Goal: Task Accomplishment & Management: Use online tool/utility

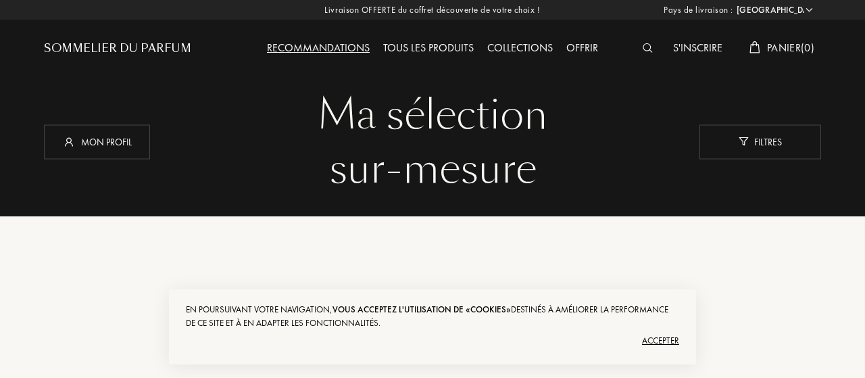
select select "FR"
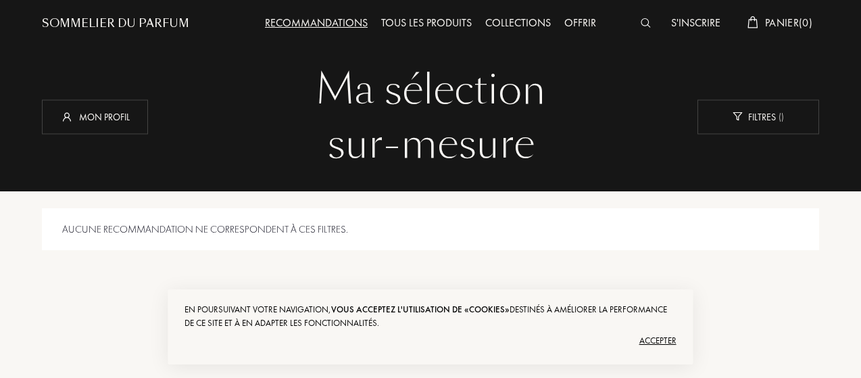
scroll to position [5, 0]
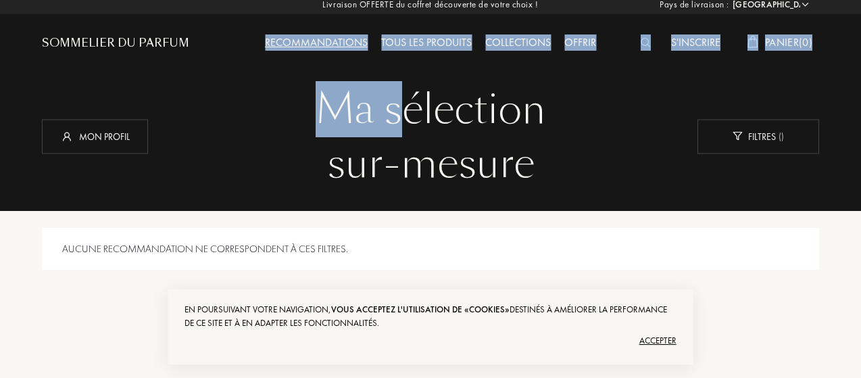
drag, startPoint x: 411, startPoint y: 111, endPoint x: 346, endPoint y: 52, distance: 87.5
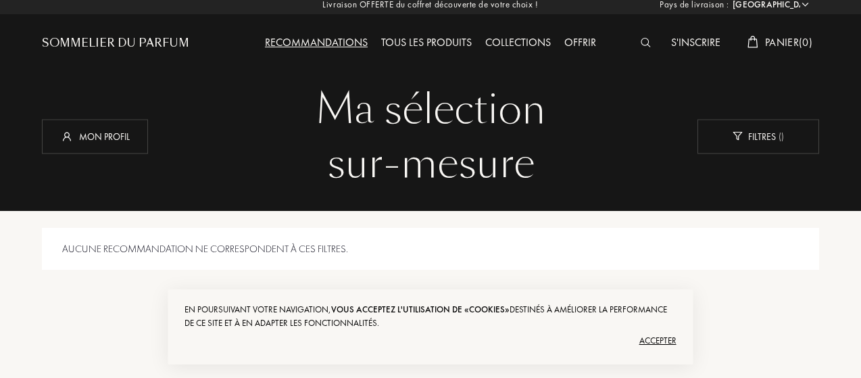
click at [346, 52] on div "Recommandations Tous les produits Collections Offrir" at bounding box center [431, 32] width 389 height 74
click at [331, 38] on div "Recommandations" at bounding box center [316, 43] width 116 height 18
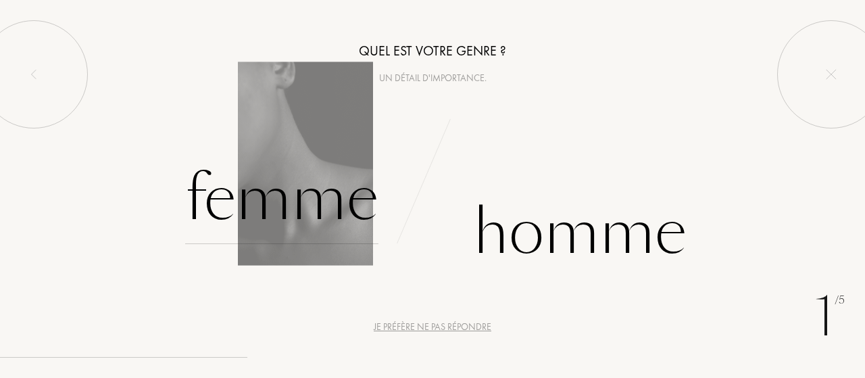
click at [312, 186] on div "Femme" at bounding box center [281, 198] width 193 height 91
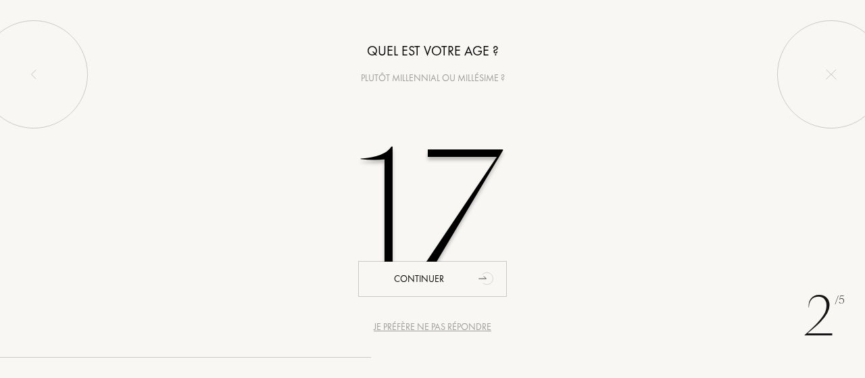
type input "17"
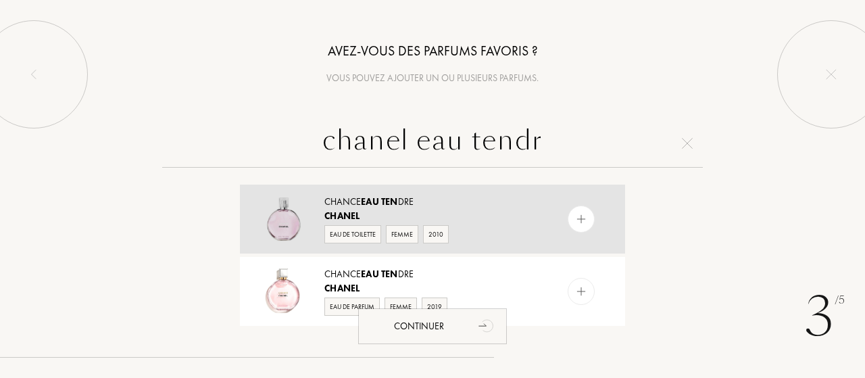
type input "chanel eau tendre"
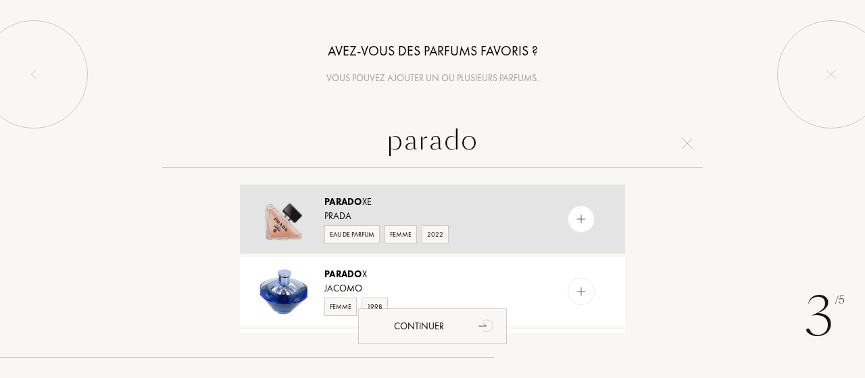
type input "parado"
click at [587, 213] on div at bounding box center [581, 218] width 27 height 27
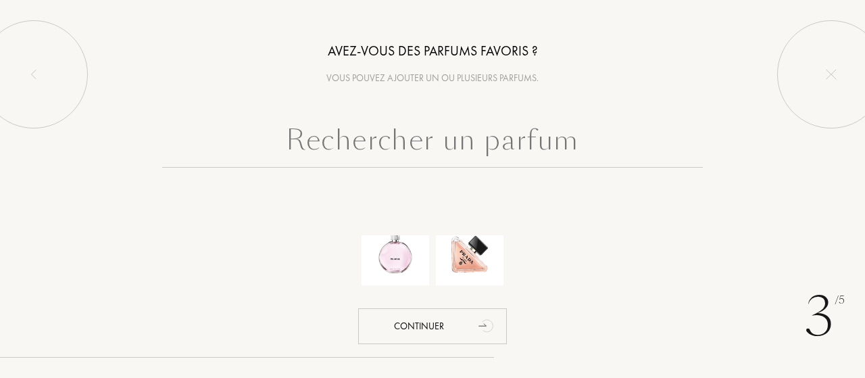
click at [529, 137] on input "text" at bounding box center [432, 143] width 541 height 49
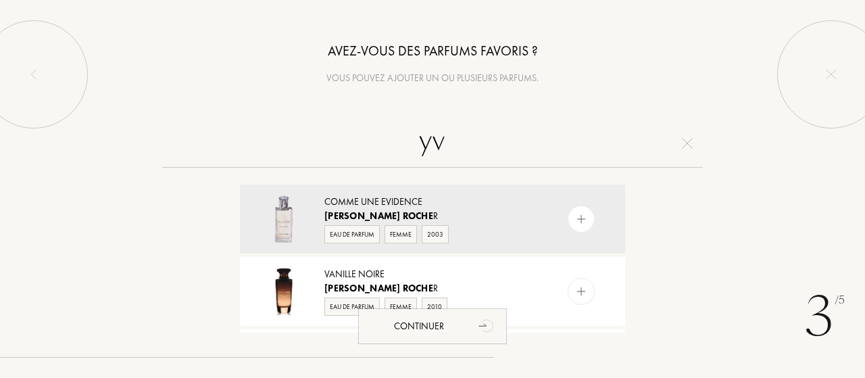
type input "y"
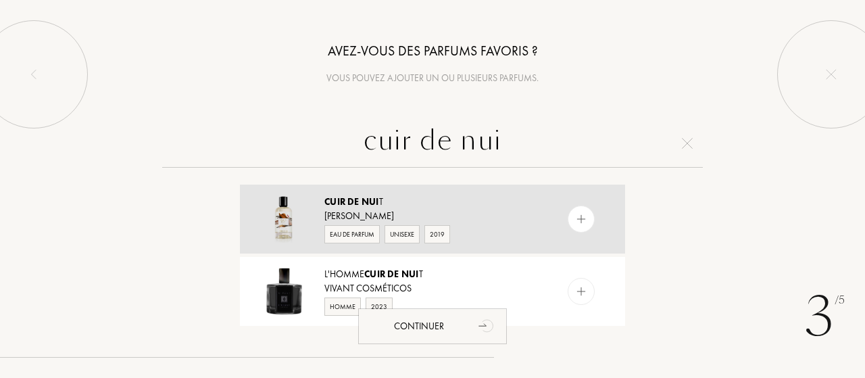
type input "cuir de nui"
click at [587, 222] on div at bounding box center [581, 218] width 27 height 27
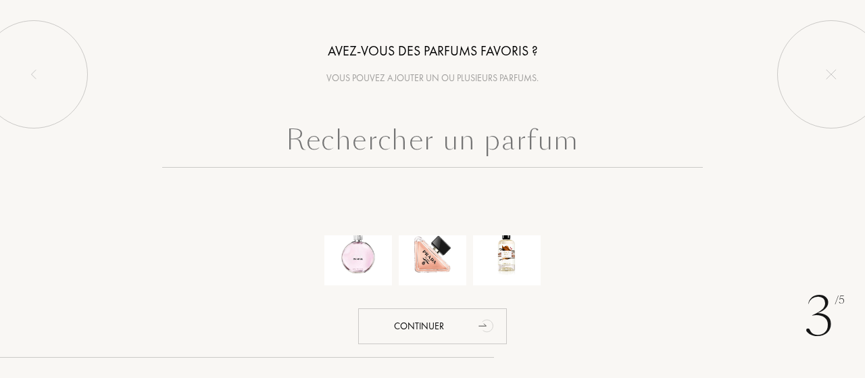
click at [396, 152] on input "text" at bounding box center [432, 143] width 541 height 49
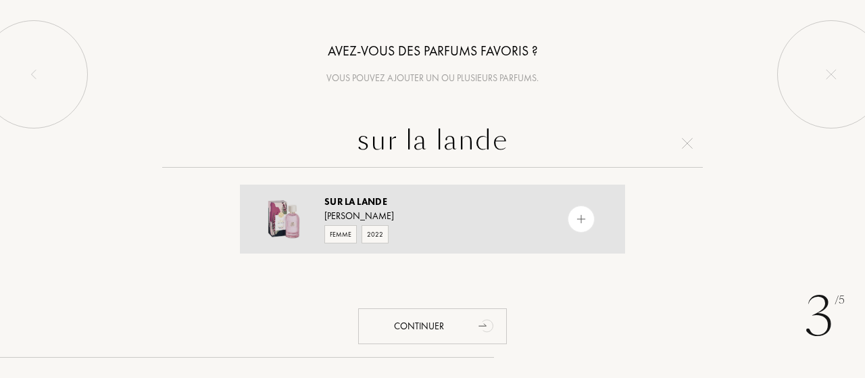
type input "sur la lande"
click at [578, 224] on img at bounding box center [581, 219] width 13 height 13
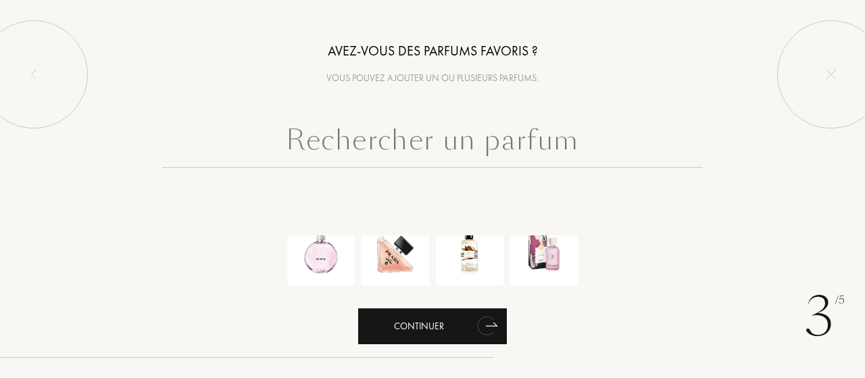
click at [491, 326] on icon "animation" at bounding box center [491, 323] width 11 height 3
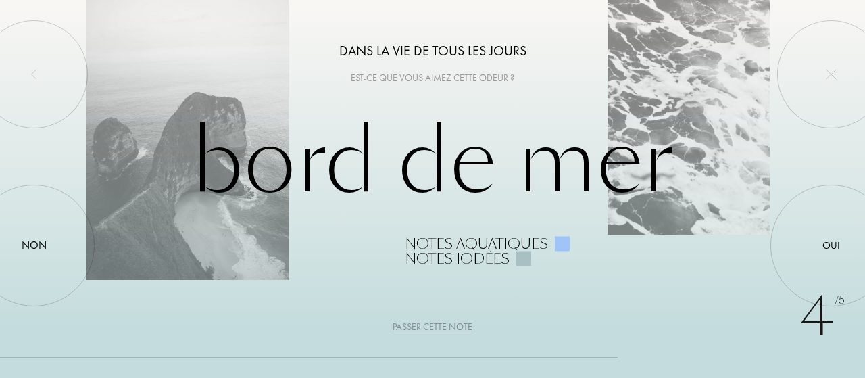
click at [427, 328] on div "Passer cette note" at bounding box center [433, 327] width 80 height 14
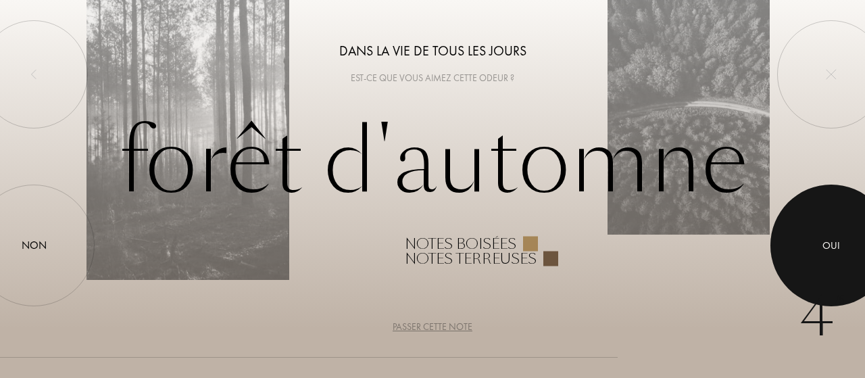
click at [849, 228] on div at bounding box center [831, 245] width 122 height 122
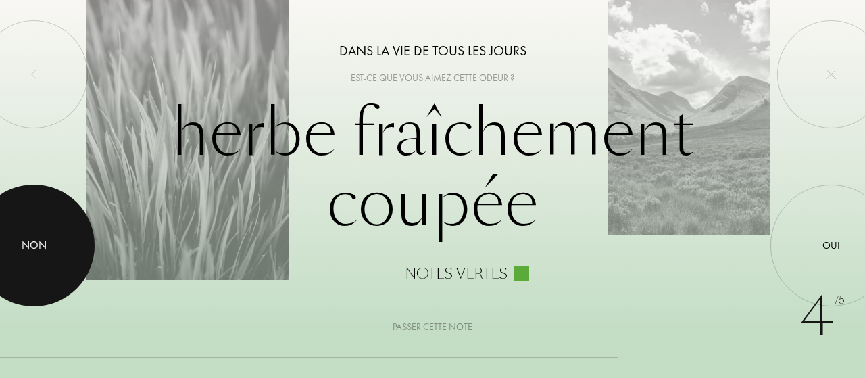
click at [53, 251] on div at bounding box center [34, 245] width 122 height 122
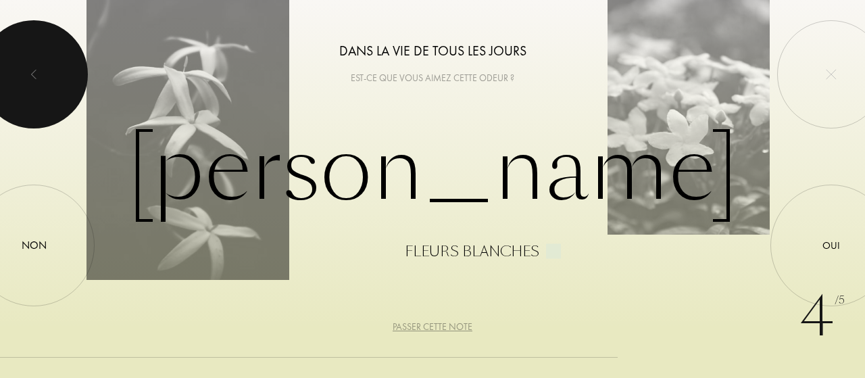
click at [42, 60] on div at bounding box center [34, 74] width 108 height 108
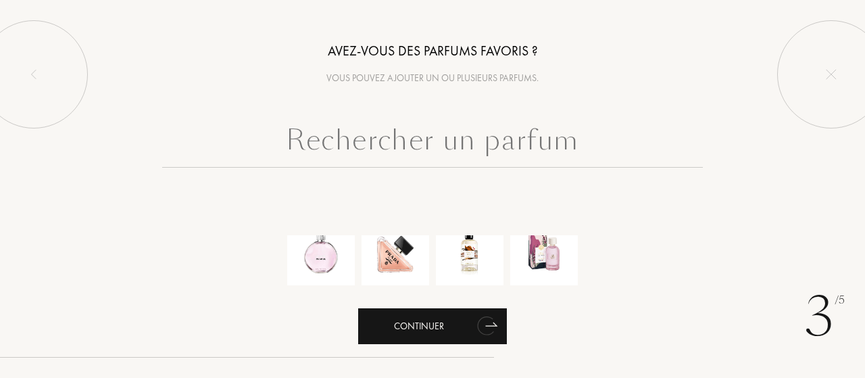
click at [469, 333] on div "Continuer" at bounding box center [432, 326] width 149 height 36
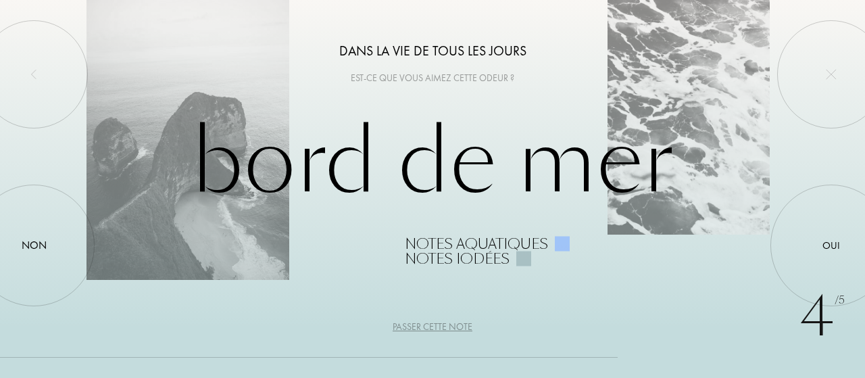
click at [424, 322] on div "Passer cette note" at bounding box center [433, 327] width 80 height 14
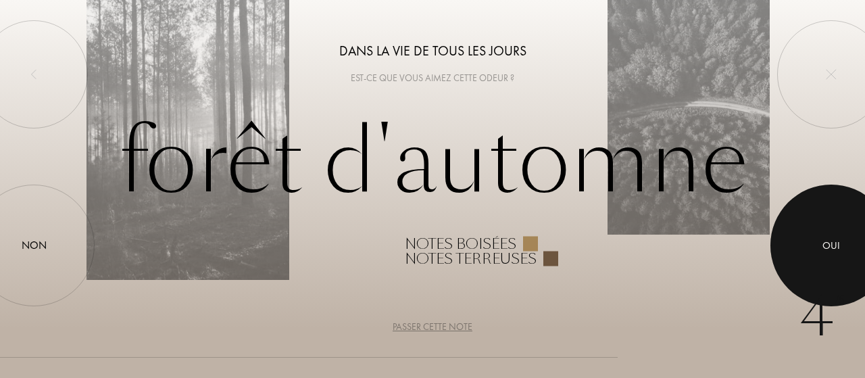
click at [846, 245] on div at bounding box center [831, 245] width 122 height 122
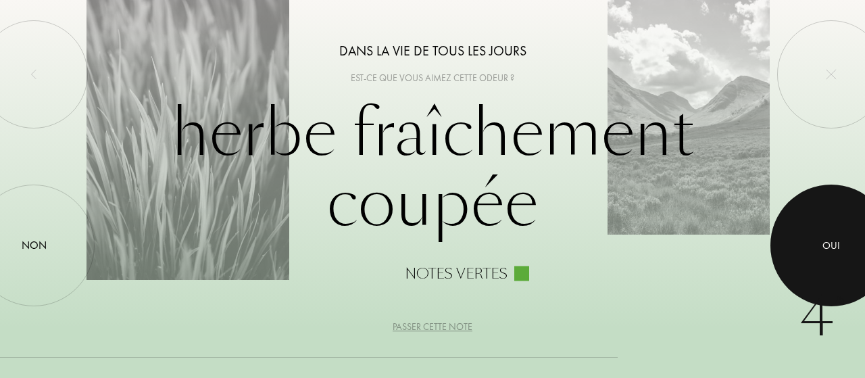
click at [846, 245] on div at bounding box center [831, 245] width 122 height 122
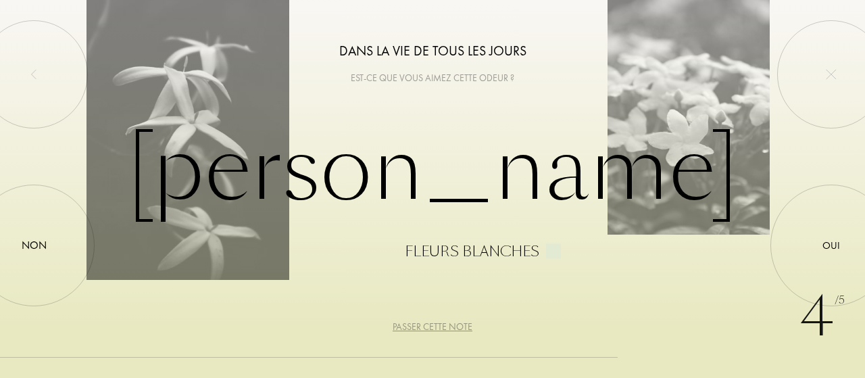
click at [431, 325] on div "Passer cette note" at bounding box center [433, 327] width 80 height 14
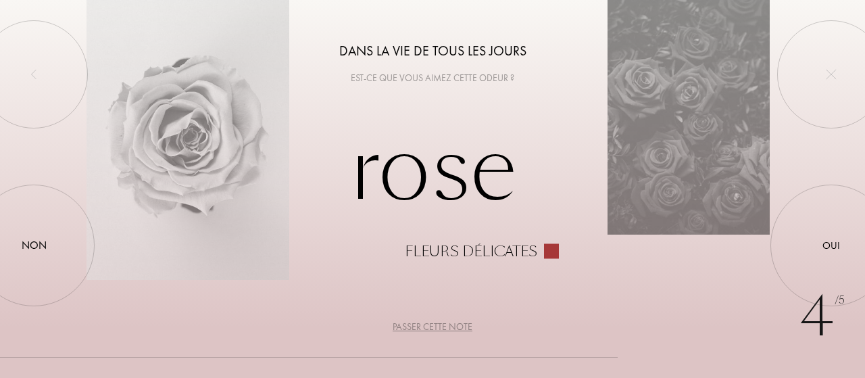
click at [426, 323] on div "Passer cette note" at bounding box center [433, 327] width 80 height 14
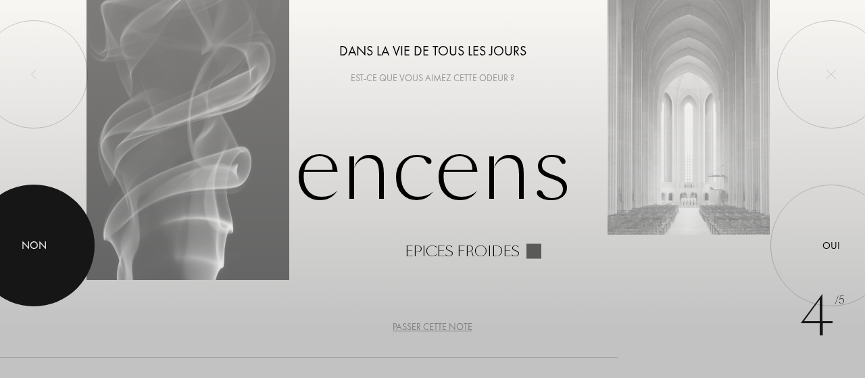
click at [47, 271] on div at bounding box center [34, 245] width 122 height 122
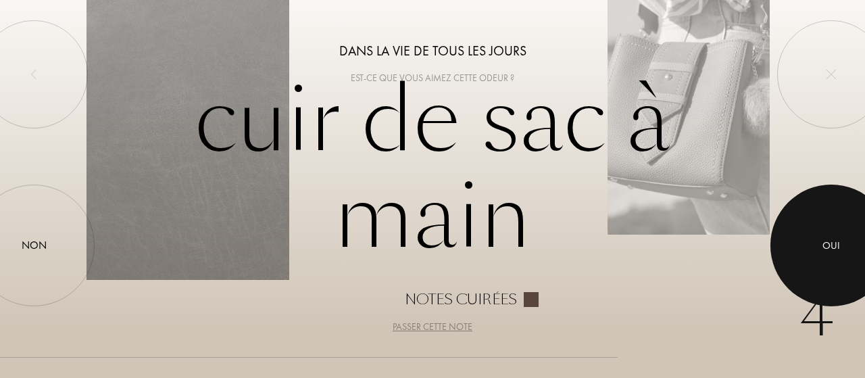
click at [854, 227] on div at bounding box center [831, 245] width 122 height 122
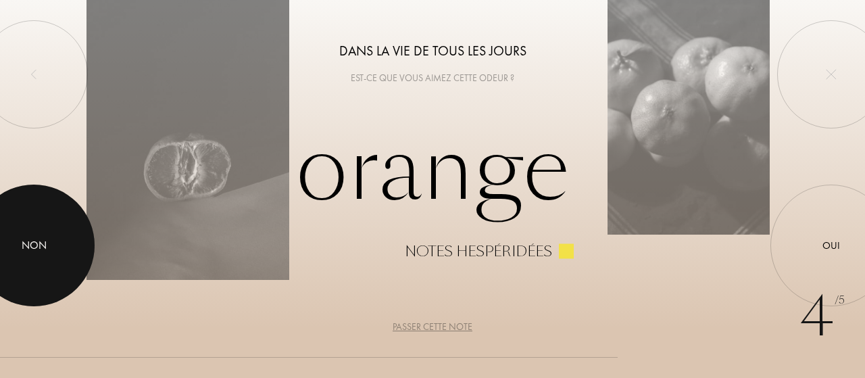
click at [26, 250] on div "Non" at bounding box center [34, 245] width 25 height 16
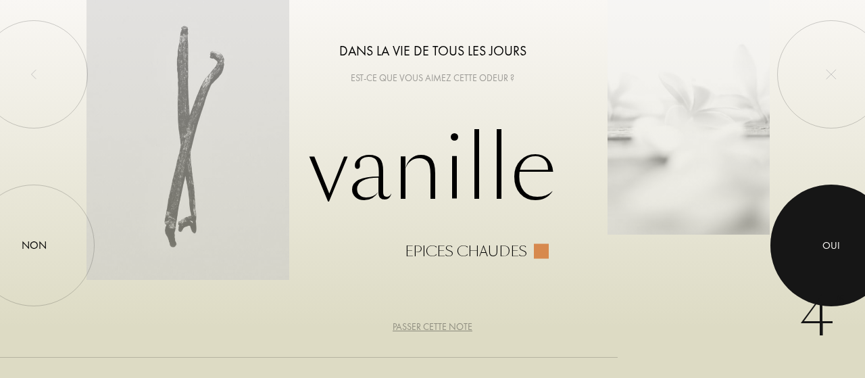
click at [846, 239] on div at bounding box center [831, 245] width 122 height 122
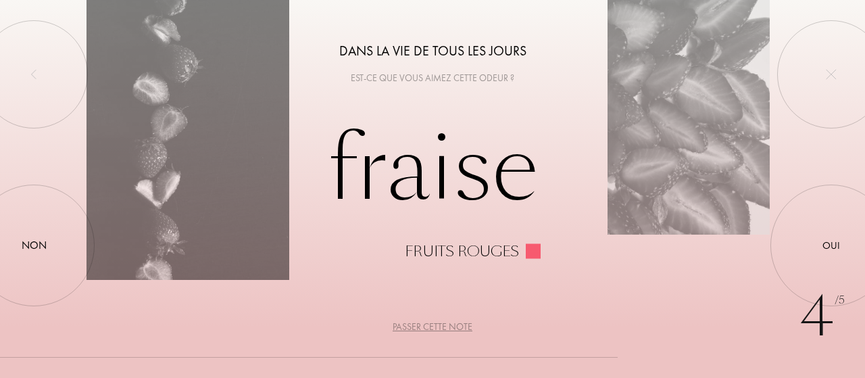
click at [409, 315] on div "4 /5 Dans la vie de tous les jours Est-ce que vous aimez cette odeur ? fraise F…" at bounding box center [432, 189] width 865 height 378
click at [419, 325] on div "Passer cette note" at bounding box center [433, 327] width 80 height 14
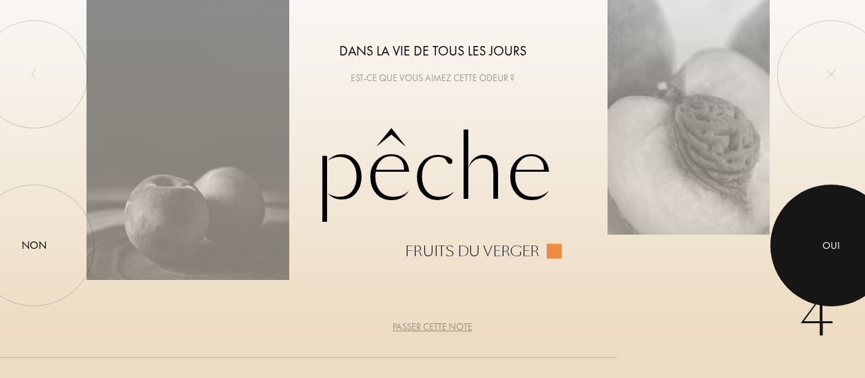
click at [821, 202] on div at bounding box center [831, 245] width 122 height 122
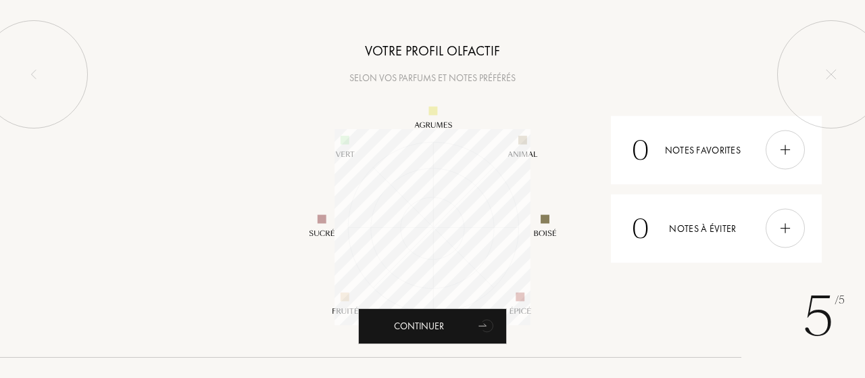
scroll to position [196, 196]
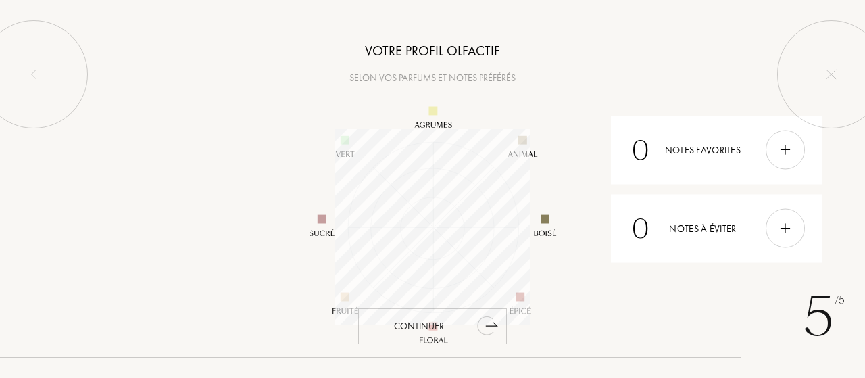
click at [430, 320] on div "Continuer" at bounding box center [432, 326] width 149 height 36
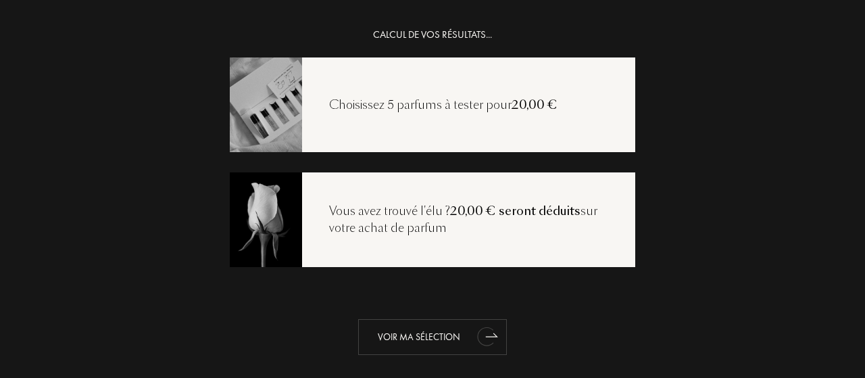
click at [477, 335] on icon "animation" at bounding box center [485, 336] width 17 height 19
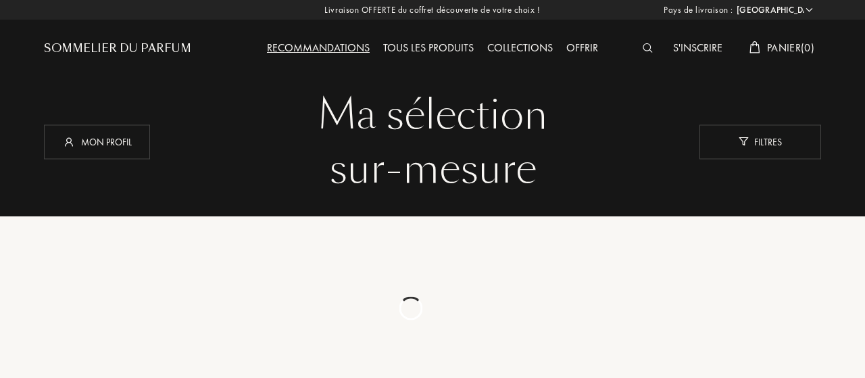
select select "FR"
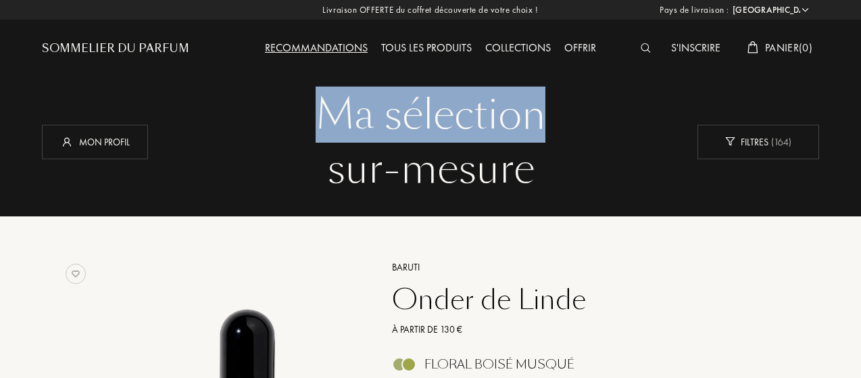
drag, startPoint x: 859, startPoint y: 28, endPoint x: 864, endPoint y: 36, distance: 9.7
click at [824, 85] on div "Ma sélection sur-mesure Ma sélection sur-mesure Mon profil Filtres ( 164 )" at bounding box center [430, 108] width 797 height 216
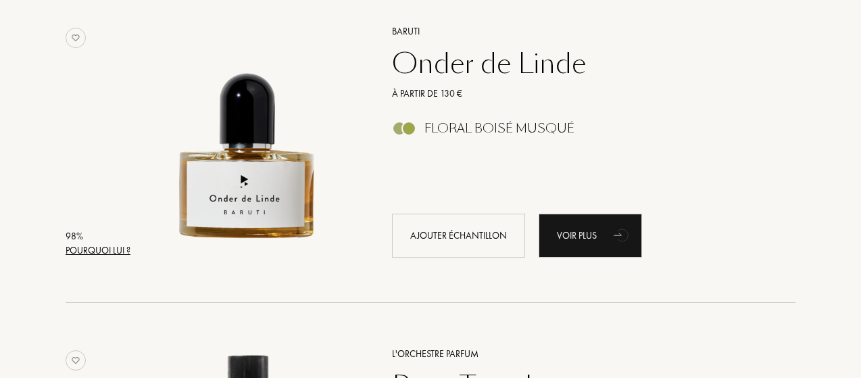
scroll to position [212, 0]
